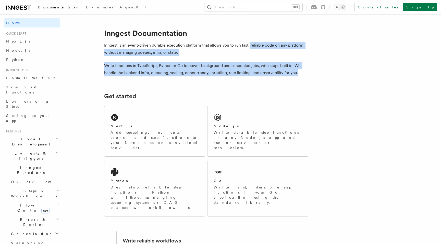
drag, startPoint x: 250, startPoint y: 46, endPoint x: 307, endPoint y: 73, distance: 64.1
click at [307, 73] on p "Write functions in TypeScript, Python or Go to power background and scheduled j…" at bounding box center [206, 69] width 204 height 14
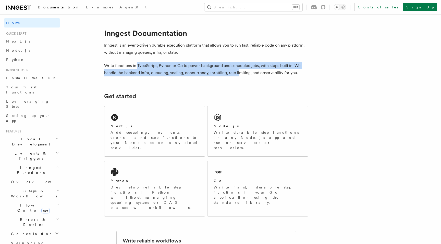
drag, startPoint x: 137, startPoint y: 66, endPoint x: 237, endPoint y: 72, distance: 100.4
click at [237, 72] on p "Write functions in TypeScript, Python or Go to power background and scheduled j…" at bounding box center [206, 69] width 204 height 14
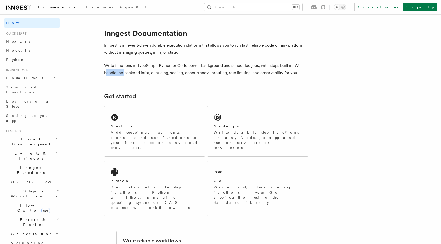
drag, startPoint x: 105, startPoint y: 71, endPoint x: 140, endPoint y: 71, distance: 34.4
click at [124, 71] on p "Write functions in TypeScript, Python or Go to power background and scheduled j…" at bounding box center [206, 69] width 204 height 14
click at [164, 72] on p "Write functions in TypeScript, Python or Go to power background and scheduled j…" at bounding box center [206, 69] width 204 height 14
drag, startPoint x: 150, startPoint y: 73, endPoint x: 306, endPoint y: 75, distance: 156.0
click at [306, 75] on p "Write functions in TypeScript, Python or Go to power background and scheduled j…" at bounding box center [206, 69] width 204 height 14
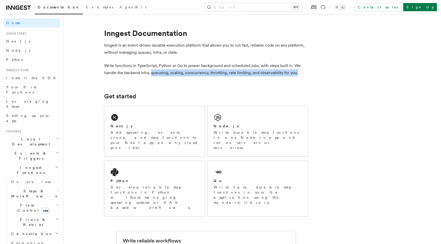
click at [306, 75] on p "Write functions in TypeScript, Python or Go to power background and scheduled j…" at bounding box center [206, 69] width 204 height 14
